Goal: Information Seeking & Learning: Learn about a topic

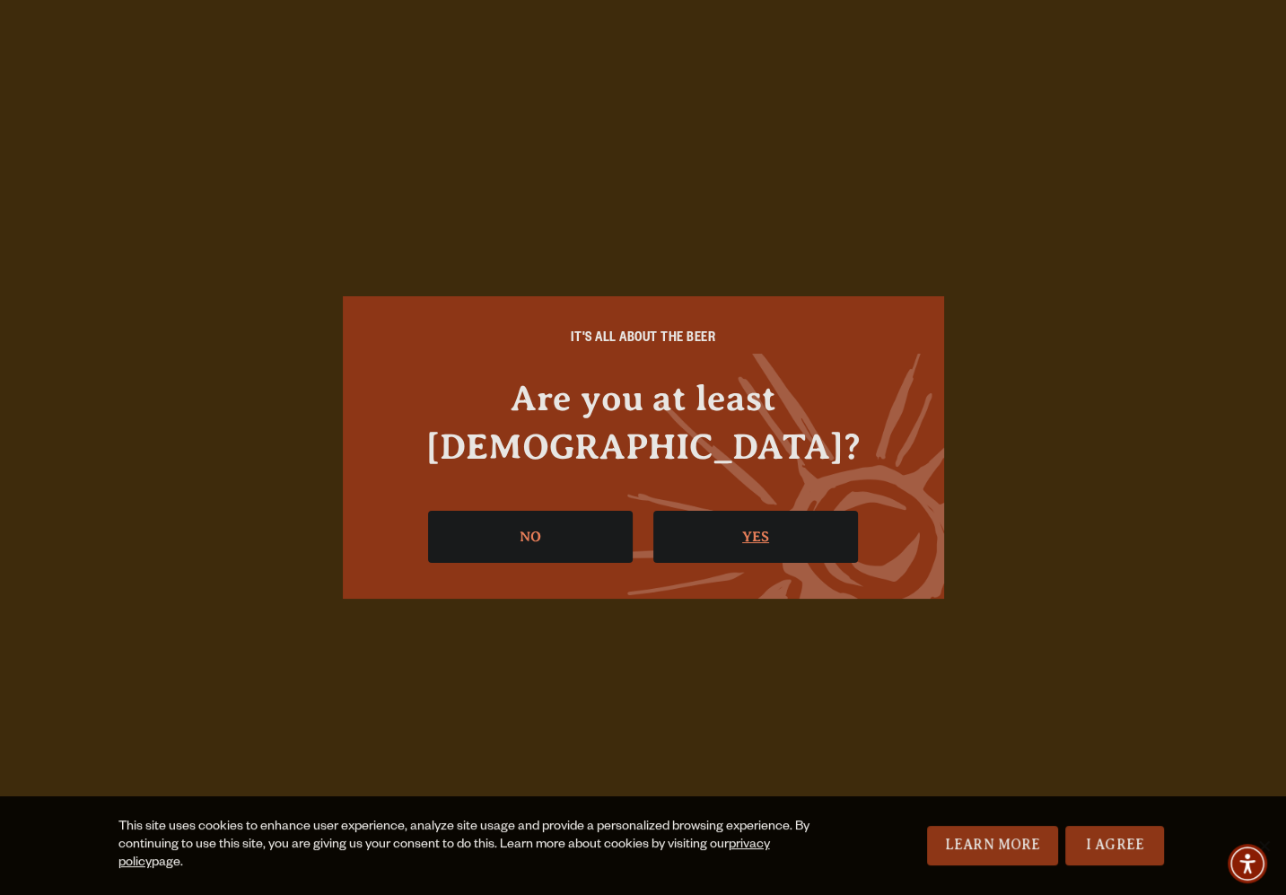
click at [738, 511] on link "Yes" at bounding box center [755, 537] width 205 height 52
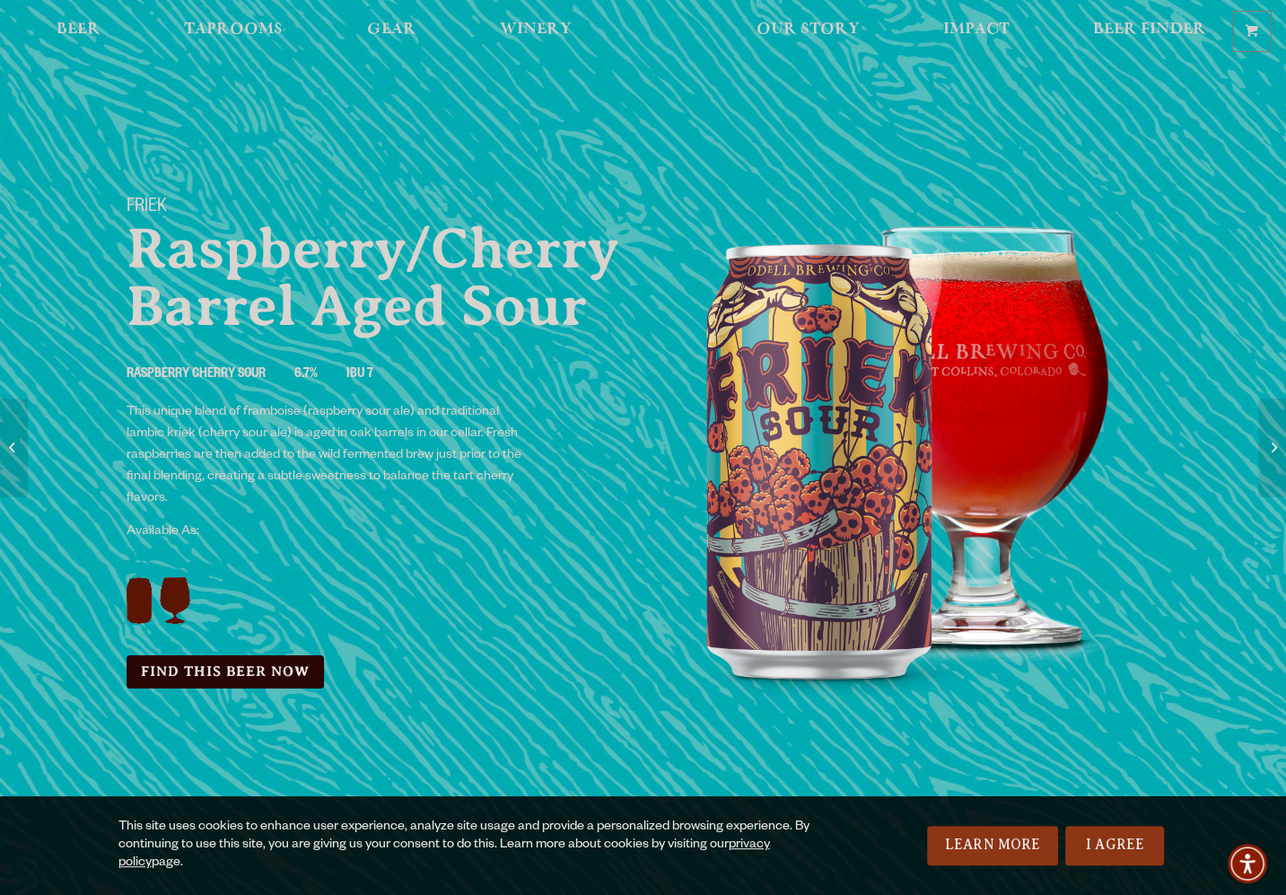
click at [606, 379] on ul "Raspberry Cherry Sour 6.7% IBU 7" at bounding box center [374, 375] width 495 height 52
click at [562, 476] on div "Friek Raspberry/Cherry Barrel Aged Sour Raspberry Cherry Sour 6.7% IBU 7 This u…" at bounding box center [374, 442] width 538 height 535
click at [530, 439] on div "Friek Raspberry/Cherry Barrel Aged Sour Raspberry Cherry Sour 6.7% IBU 7 This u…" at bounding box center [374, 442] width 538 height 535
click at [547, 442] on div "Friek Raspberry/Cherry Barrel Aged Sour Raspberry Cherry Sour 6.7% IBU 7 This u…" at bounding box center [374, 442] width 538 height 535
click at [533, 452] on div "Friek Raspberry/Cherry Barrel Aged Sour Raspberry Cherry Sour 6.7% IBU 7 This u…" at bounding box center [374, 442] width 538 height 535
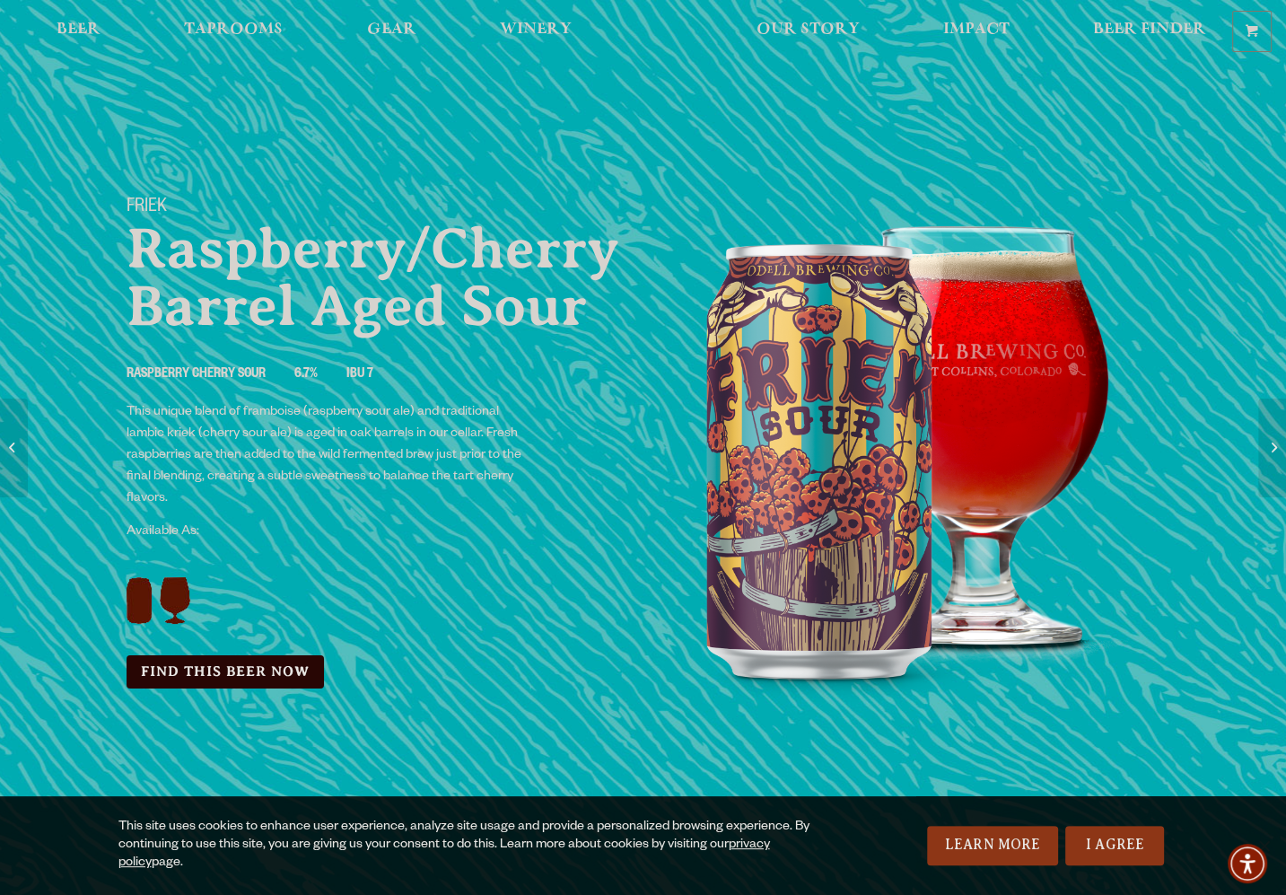
click at [554, 461] on div "Friek Raspberry/Cherry Barrel Aged Sour Raspberry Cherry Sour 6.7% IBU 7 This u…" at bounding box center [374, 442] width 538 height 535
click at [570, 433] on div "Friek Raspberry/Cherry Barrel Aged Sour Raspberry Cherry Sour 6.7% IBU 7 This u…" at bounding box center [374, 442] width 538 height 535
click at [567, 433] on div "Friek Raspberry/Cherry Barrel Aged Sour Raspberry Cherry Sour 6.7% IBU 7 This u…" at bounding box center [374, 442] width 538 height 535
click at [528, 442] on div "Friek Raspberry/Cherry Barrel Aged Sour Raspberry Cherry Sour 6.7% IBU 7 This u…" at bounding box center [374, 442] width 538 height 535
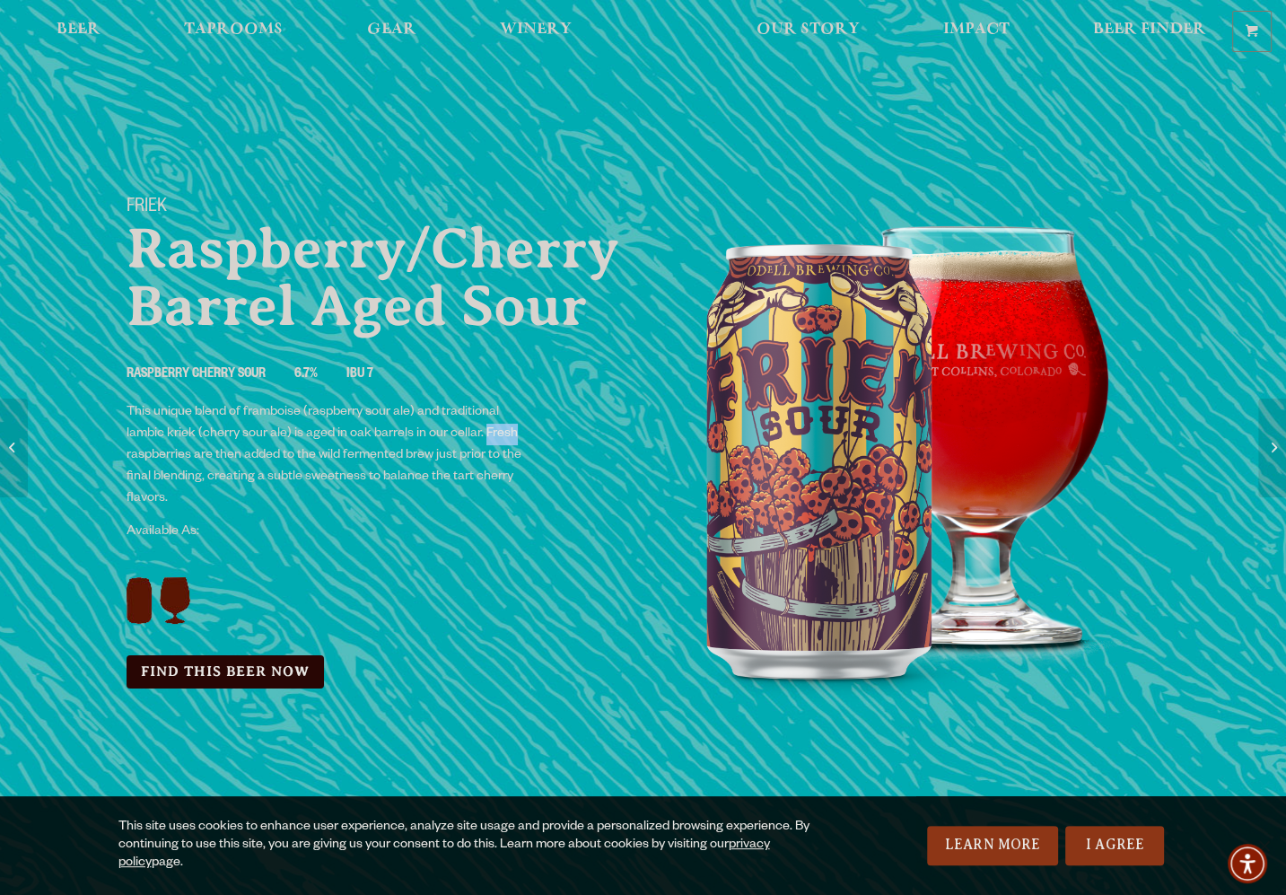
click at [528, 442] on div "Friek Raspberry/Cherry Barrel Aged Sour Raspberry Cherry Sour 6.7% IBU 7 This u…" at bounding box center [374, 442] width 538 height 535
click at [530, 453] on div "Friek Raspberry/Cherry Barrel Aged Sour Raspberry Cherry Sour 6.7% IBU 7 This u…" at bounding box center [374, 442] width 538 height 535
click at [533, 471] on div "Friek Raspberry/Cherry Barrel Aged Sour Raspberry Cherry Sour 6.7% IBU 7 This u…" at bounding box center [374, 442] width 538 height 535
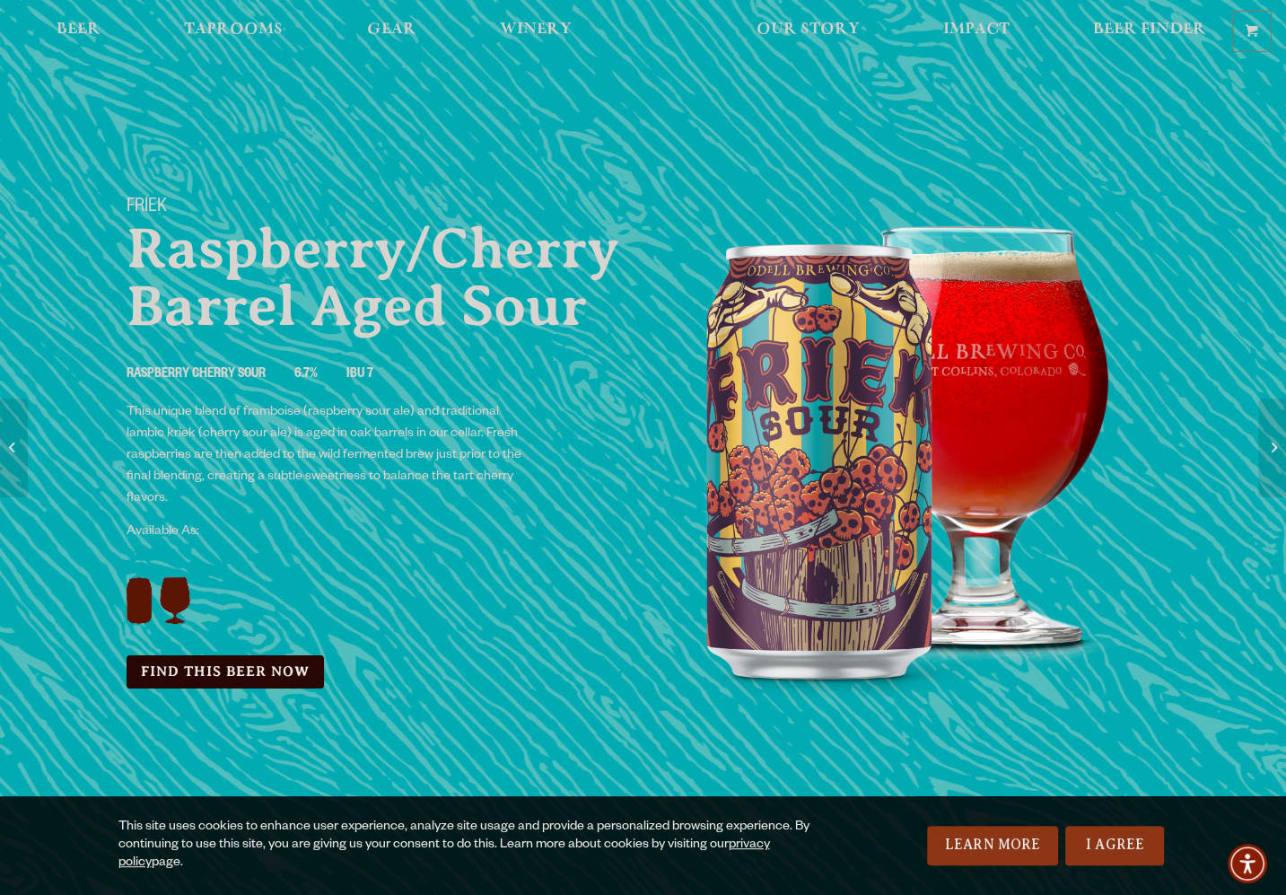
click at [546, 448] on div "Friek Raspberry/Cherry Barrel Aged Sour Raspberry Cherry Sour 6.7% IBU 7 This u…" at bounding box center [374, 442] width 538 height 535
click at [566, 451] on div "Friek Raspberry/Cherry Barrel Aged Sour Raspberry Cherry Sour 6.7% IBU 7 This u…" at bounding box center [374, 442] width 538 height 535
click at [590, 453] on div "Friek Raspberry/Cherry Barrel Aged Sour Raspberry Cherry Sour 6.7% IBU 7 This u…" at bounding box center [374, 442] width 538 height 535
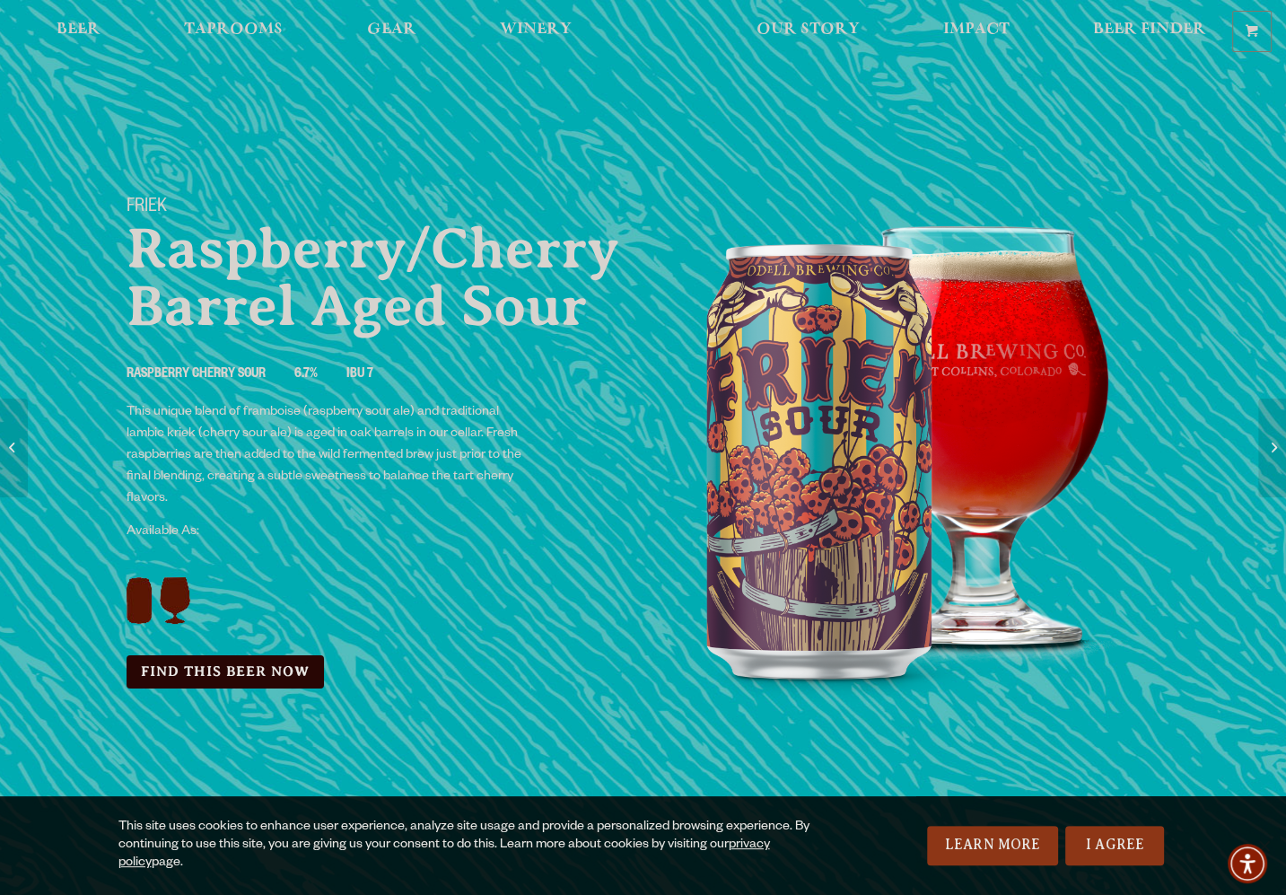
click at [158, 456] on span "This unique blend of framboise (raspberry sour ale) and traditional lambic krie…" at bounding box center [324, 456] width 395 height 101
click at [158, 454] on span "This unique blend of framboise (raspberry sour ale) and traditional lambic krie…" at bounding box center [324, 456] width 395 height 101
click at [227, 443] on p "This unique blend of framboise (raspberry sour ale) and traditional lambic krie…" at bounding box center [325, 456] width 397 height 108
click at [173, 454] on span "This unique blend of framboise (raspberry sour ale) and traditional lambic krie…" at bounding box center [324, 456] width 395 height 101
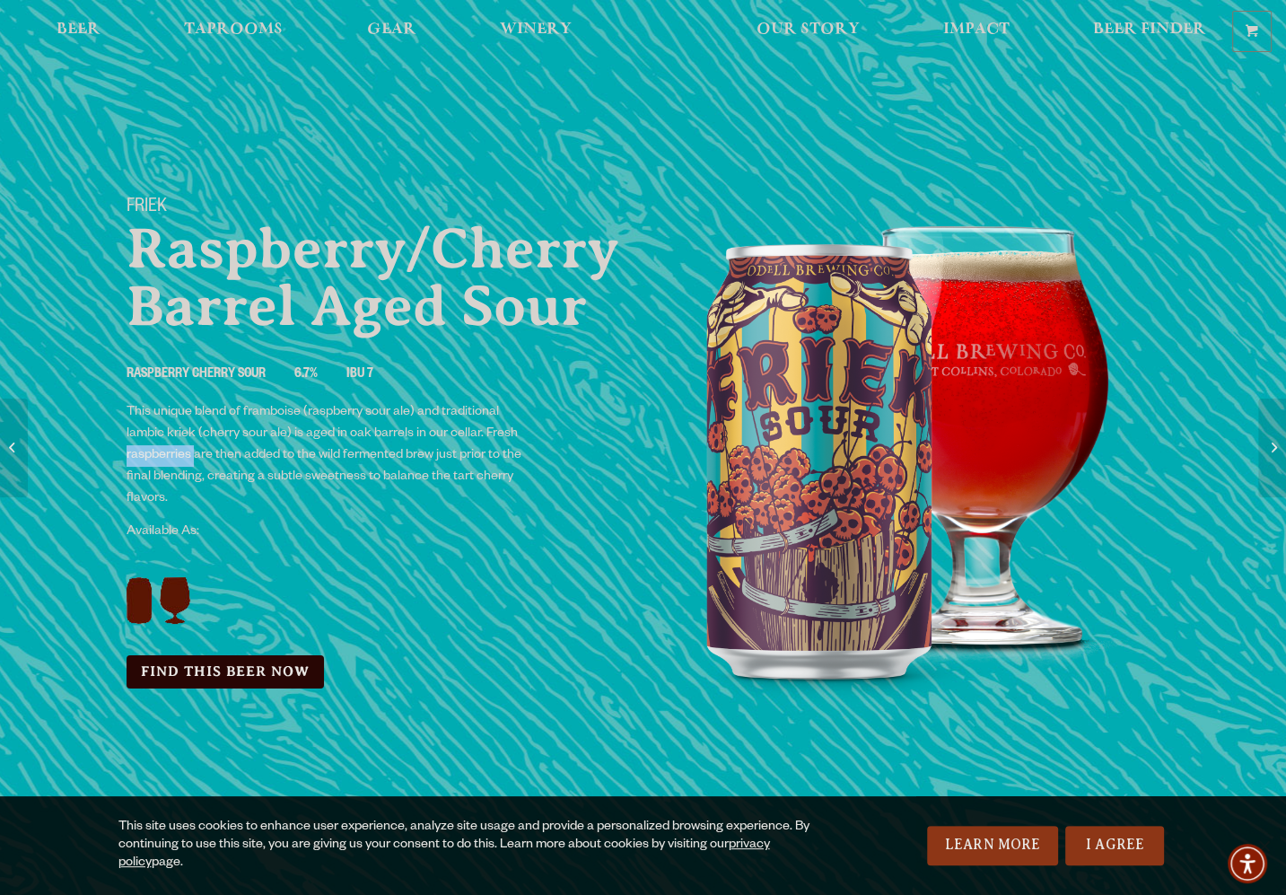
click at [167, 457] on span "This unique blend of framboise (raspberry sour ale) and traditional lambic krie…" at bounding box center [324, 456] width 395 height 101
click at [418, 457] on span "This unique blend of framboise (raspberry sour ale) and traditional lambic krie…" at bounding box center [324, 456] width 395 height 101
click at [555, 490] on div "Friek Raspberry/Cherry Barrel Aged Sour Raspberry Cherry Sour 6.7% IBU 7 This u…" at bounding box center [374, 442] width 538 height 535
